Goal: Go to known website: Access a specific website the user already knows

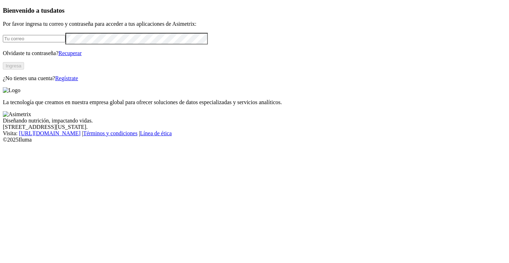
type input "[PERSON_NAME][EMAIL_ADDRESS][DOMAIN_NAME]"
click at [24, 70] on button "Ingresa" at bounding box center [13, 65] width 21 height 7
